Goal: Information Seeking & Learning: Learn about a topic

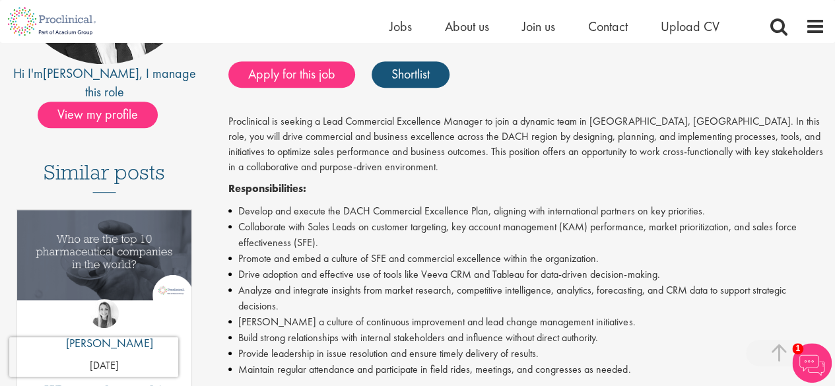
scroll to position [264, 0]
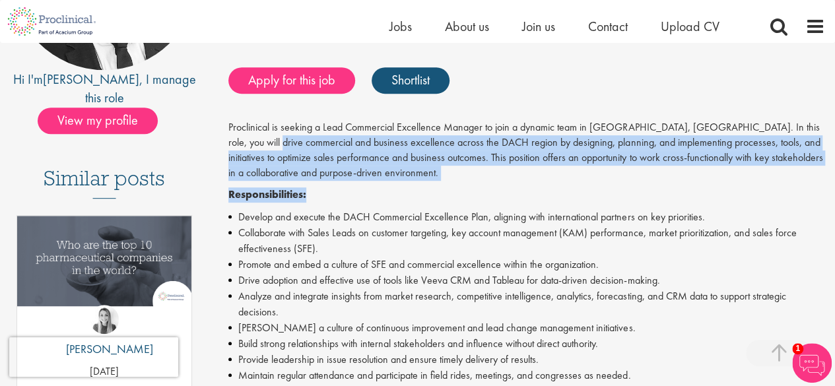
drag, startPoint x: 249, startPoint y: 146, endPoint x: 440, endPoint y: 183, distance: 193.7
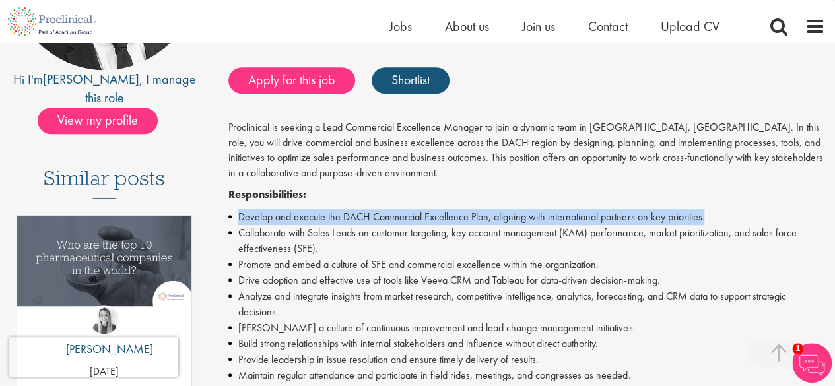
drag, startPoint x: 238, startPoint y: 222, endPoint x: 733, endPoint y: 218, distance: 495.0
click at [733, 218] on li "Develop and execute the DACH Commercial Excellence Plan, aligning with internat…" at bounding box center [526, 217] width 597 height 16
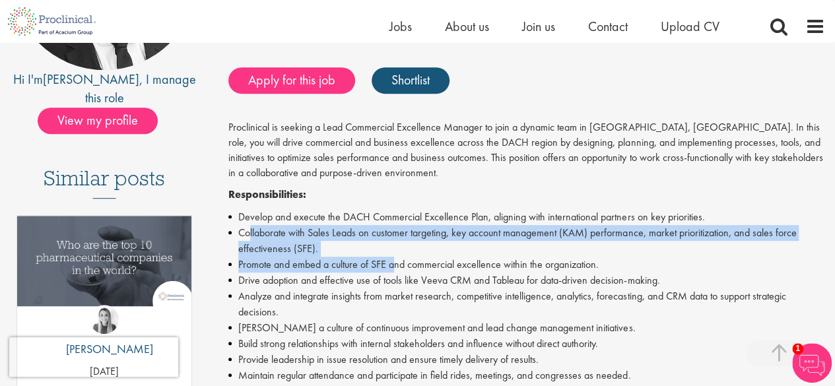
drag, startPoint x: 249, startPoint y: 233, endPoint x: 392, endPoint y: 257, distance: 145.3
click at [392, 257] on ul "Develop and execute the DACH Commercial Excellence Plan, aligning with internat…" at bounding box center [526, 296] width 597 height 174
click at [461, 246] on li "Collaborate with Sales Leads on customer targeting, key account management (KAM…" at bounding box center [526, 241] width 597 height 32
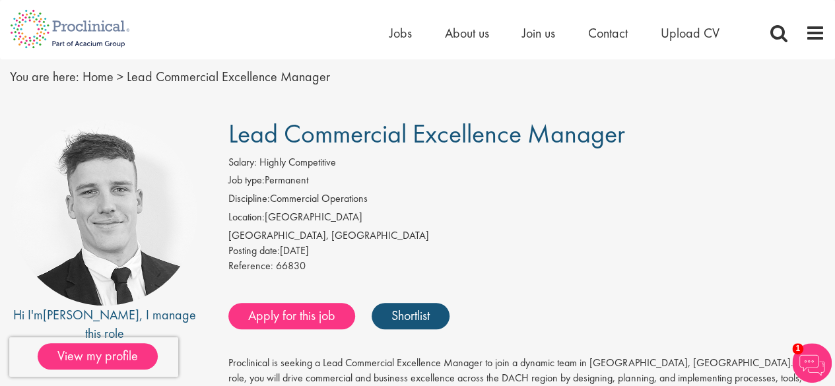
scroll to position [66, 0]
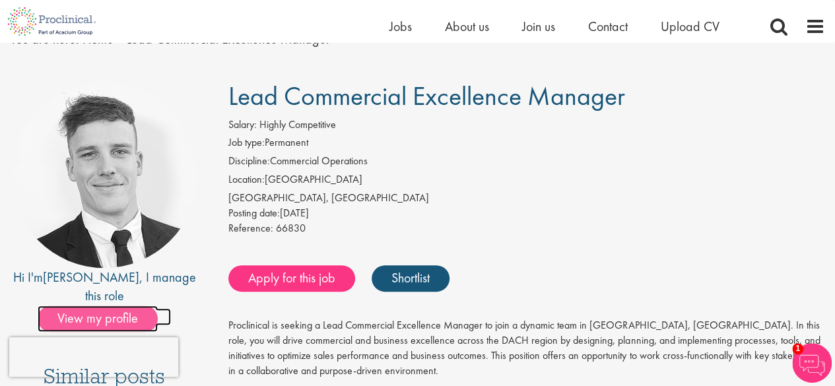
click at [84, 306] on span "View my profile" at bounding box center [98, 319] width 120 height 26
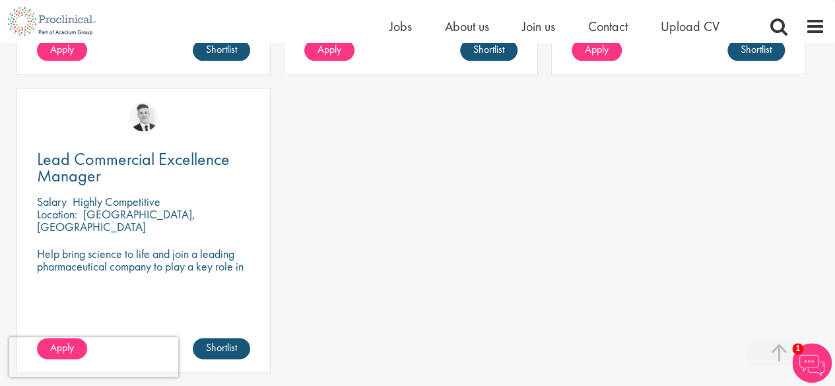
scroll to position [924, 0]
